Goal: Navigation & Orientation: Find specific page/section

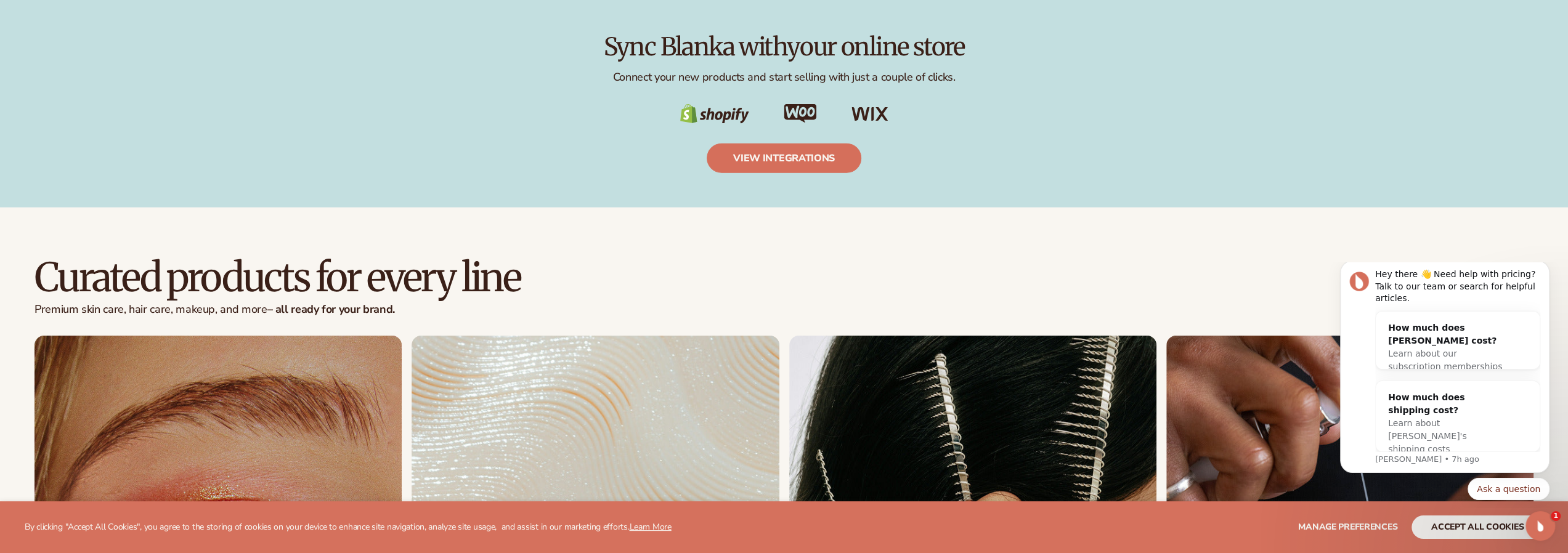
scroll to position [2958, 0]
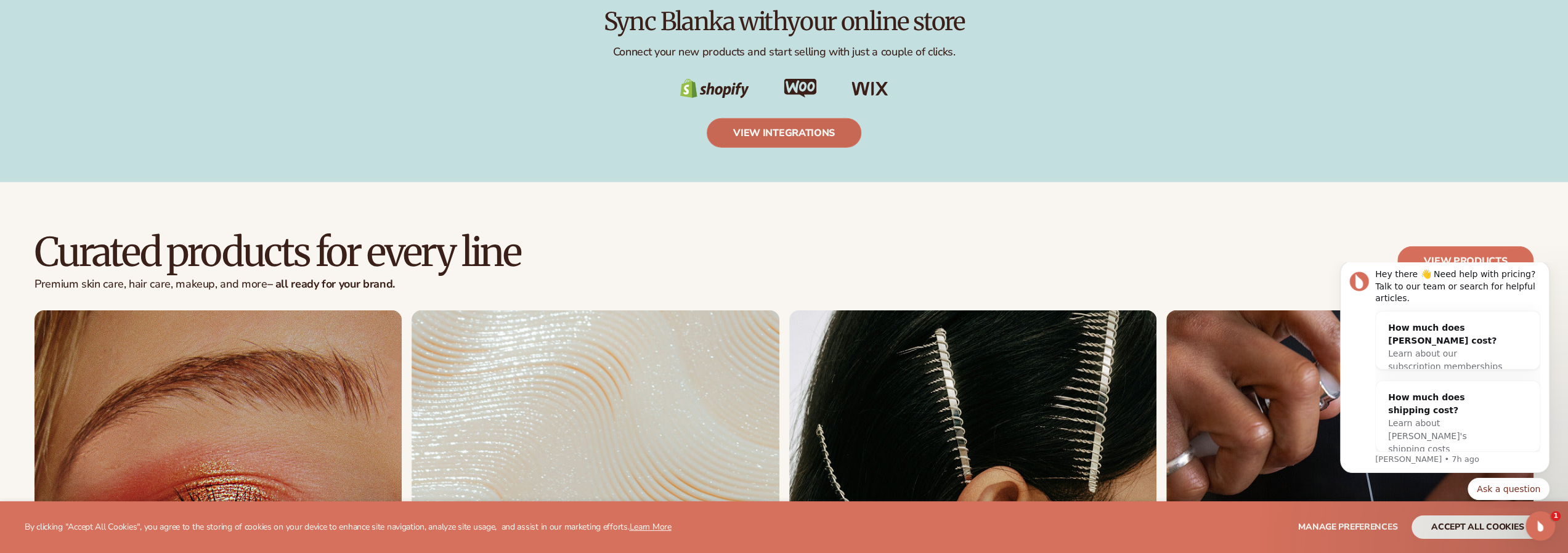
click at [797, 125] on link "view integrations" at bounding box center [784, 133] width 155 height 29
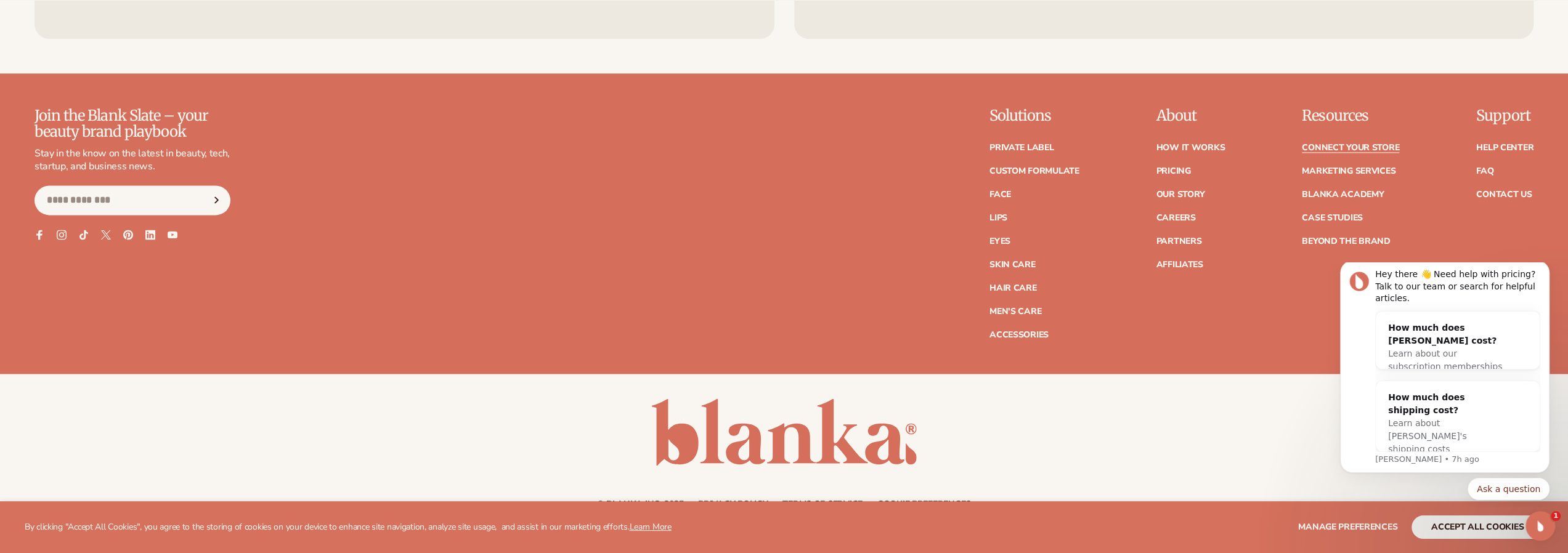
scroll to position [1725, 0]
